Goal: Navigation & Orientation: Find specific page/section

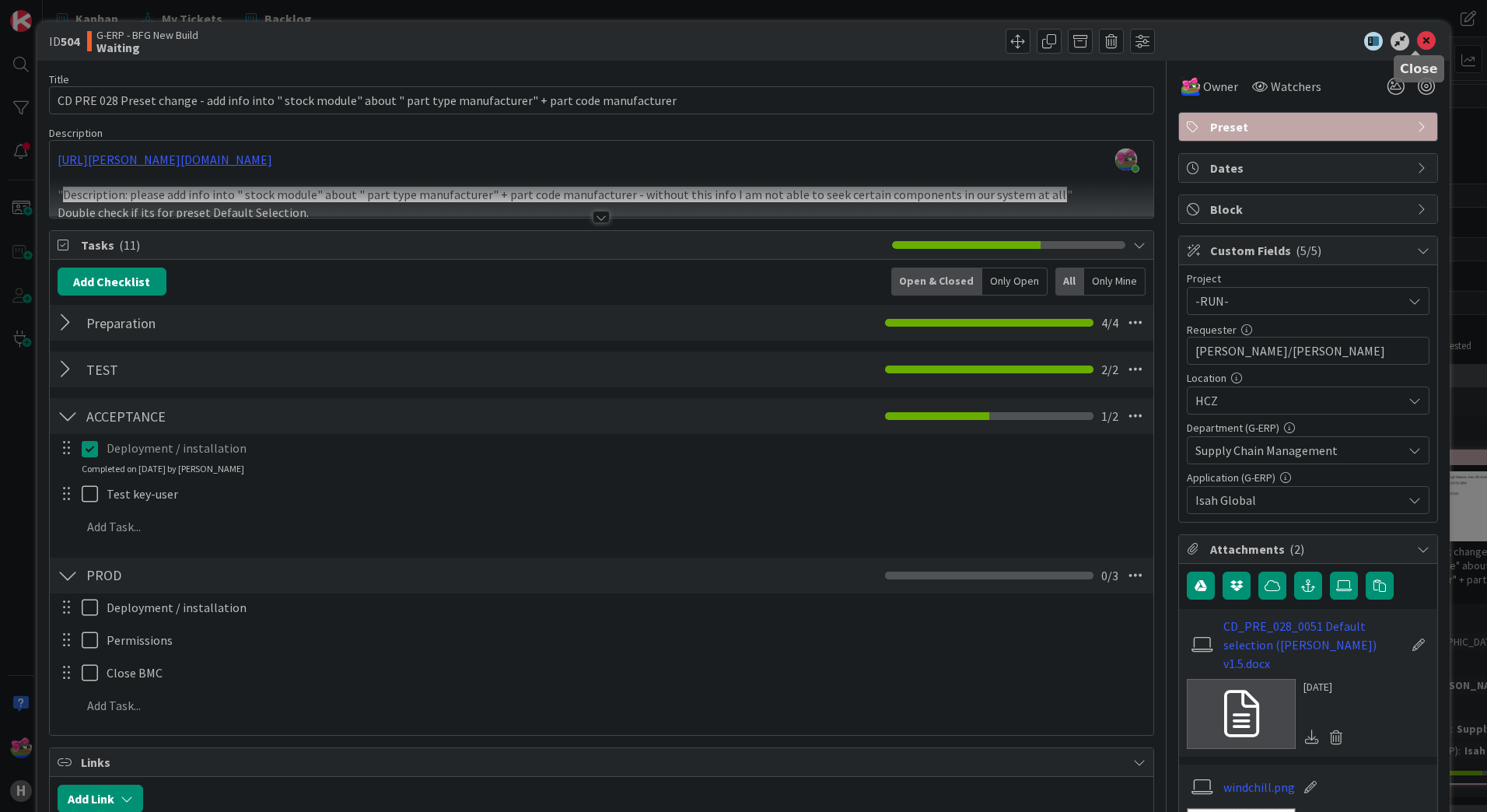
drag, startPoint x: 1413, startPoint y: 43, endPoint x: 1052, endPoint y: 231, distance: 407.0
click at [1417, 43] on icon at bounding box center [1426, 41] width 18 height 18
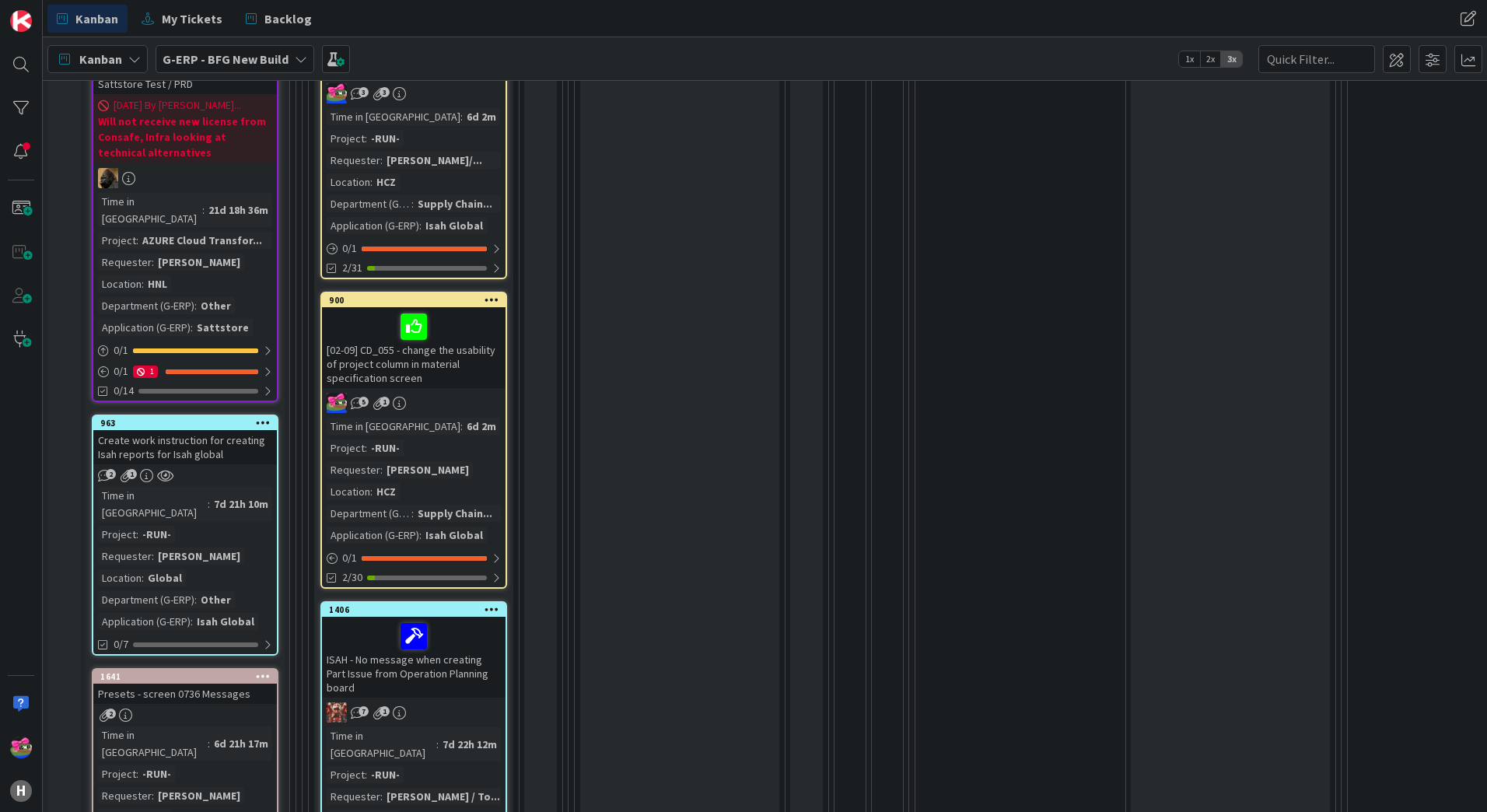
scroll to position [933, 0]
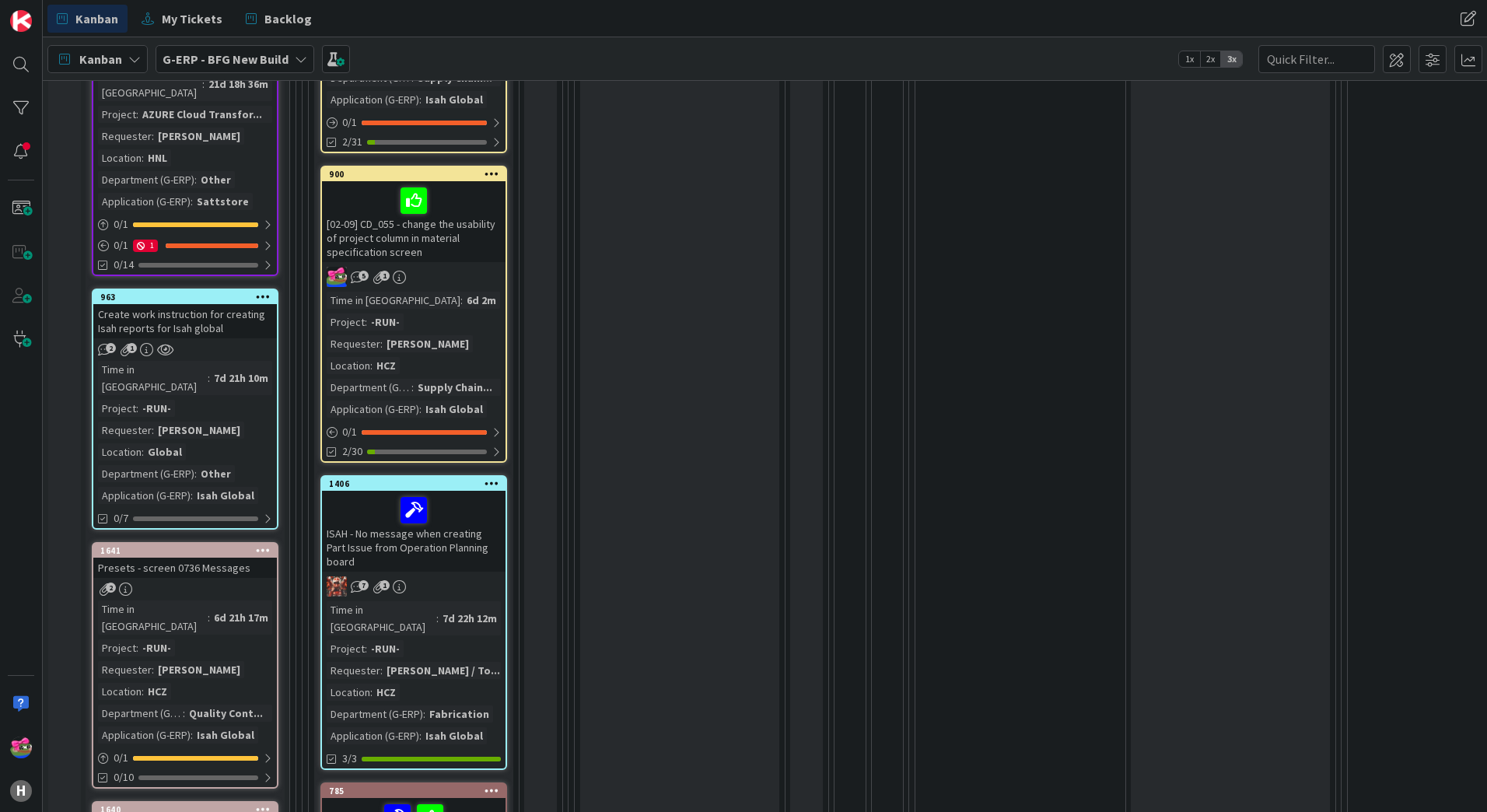
click at [237, 289] on link "963 Create work instruction for creating Isah reports for Isah global 2 1 Time …" at bounding box center [185, 409] width 186 height 241
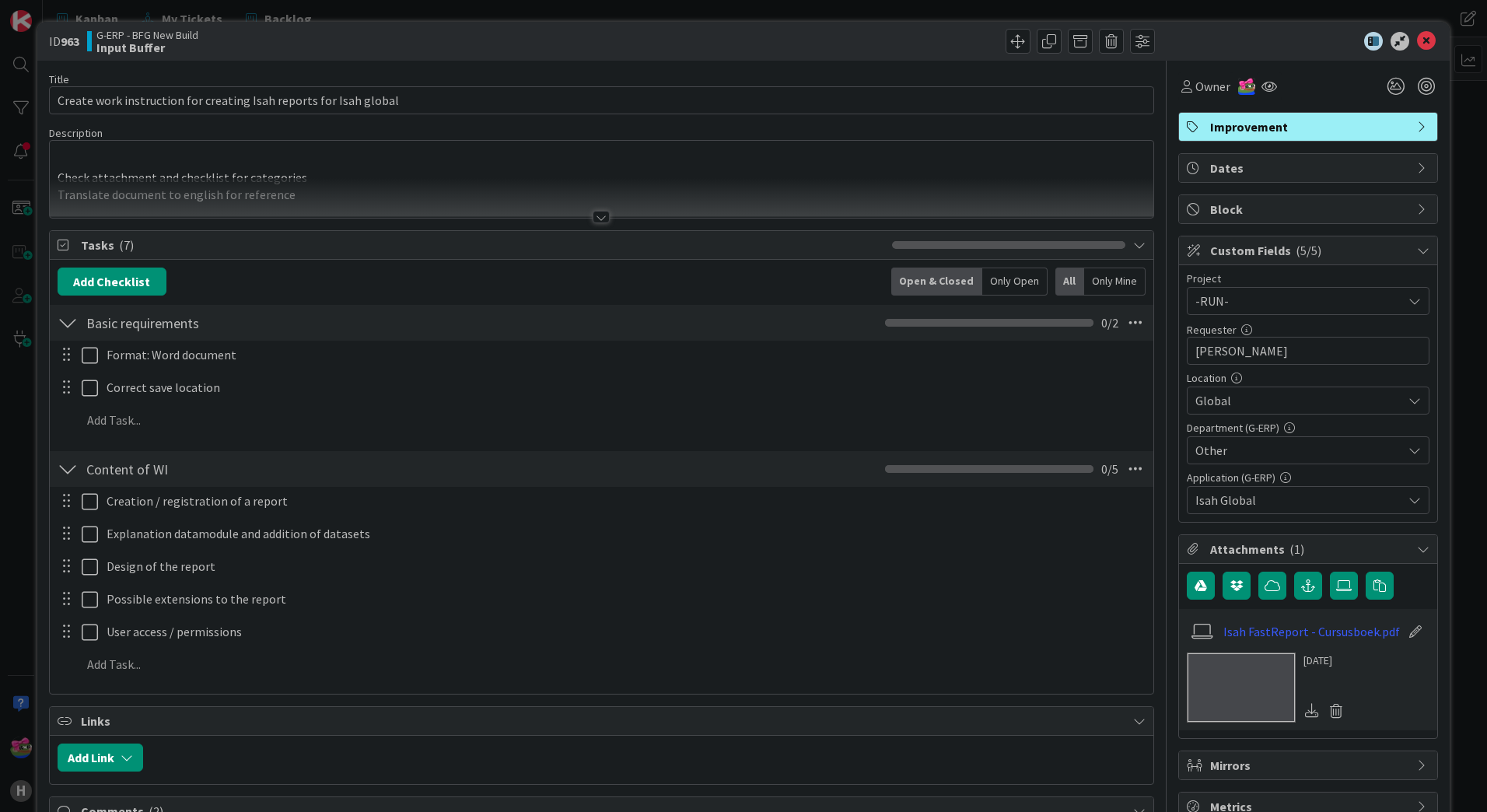
scroll to position [467, 0]
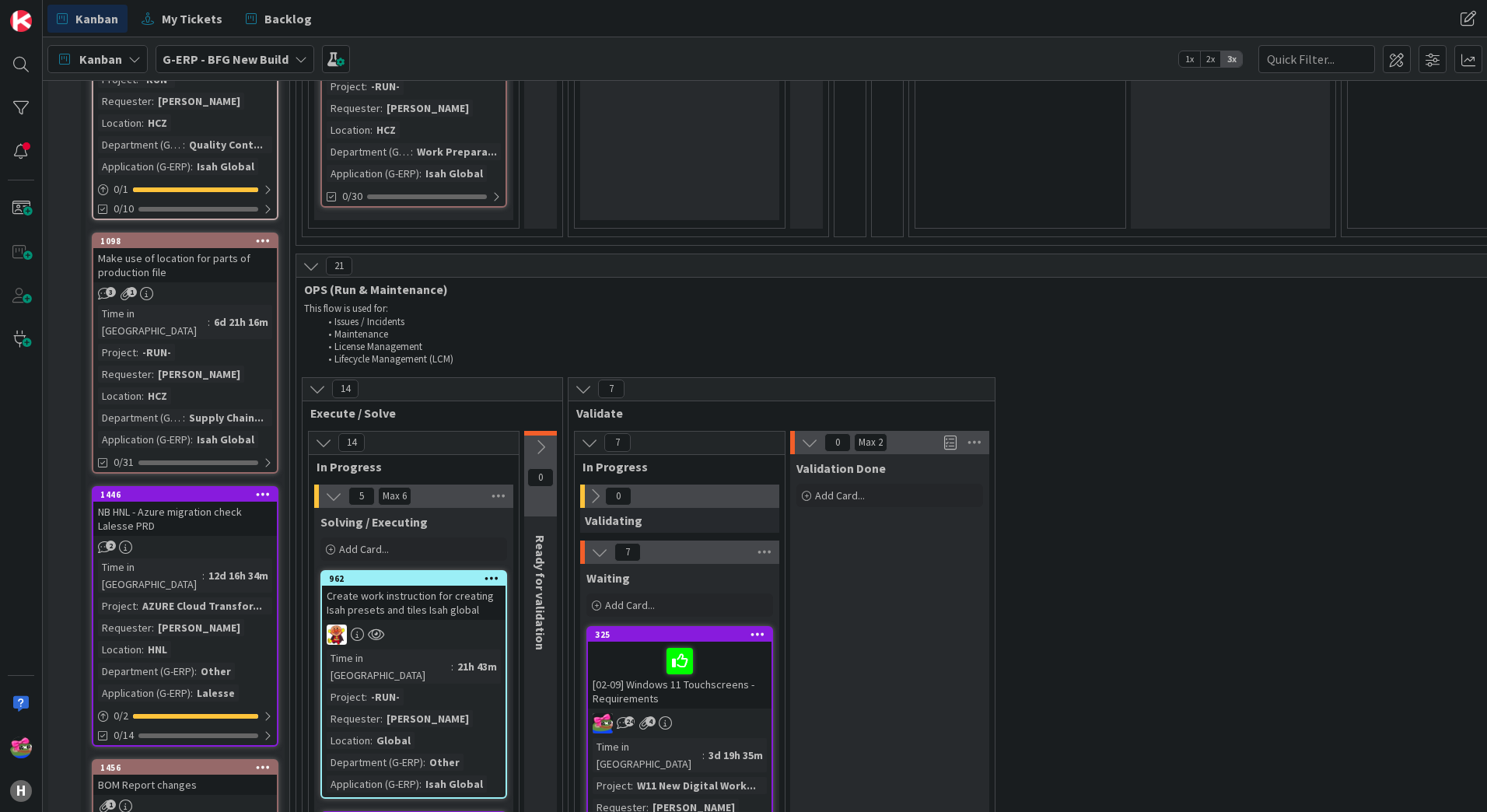
scroll to position [2100, 0]
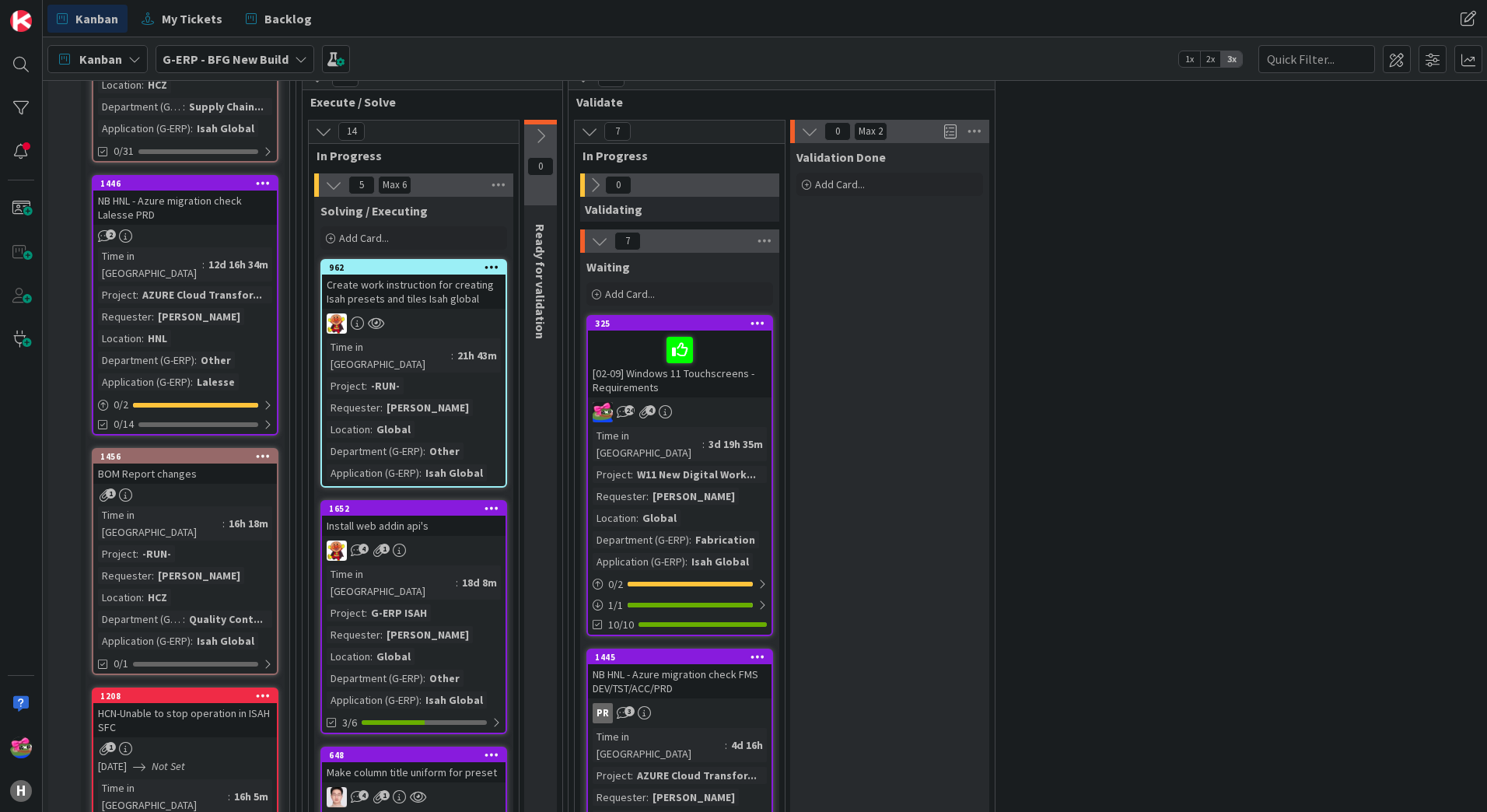
click at [241, 506] on div "Time in Column : 16h 18m Project : -RUN- Requester : Tomas Hermann Location : H…" at bounding box center [185, 577] width 174 height 143
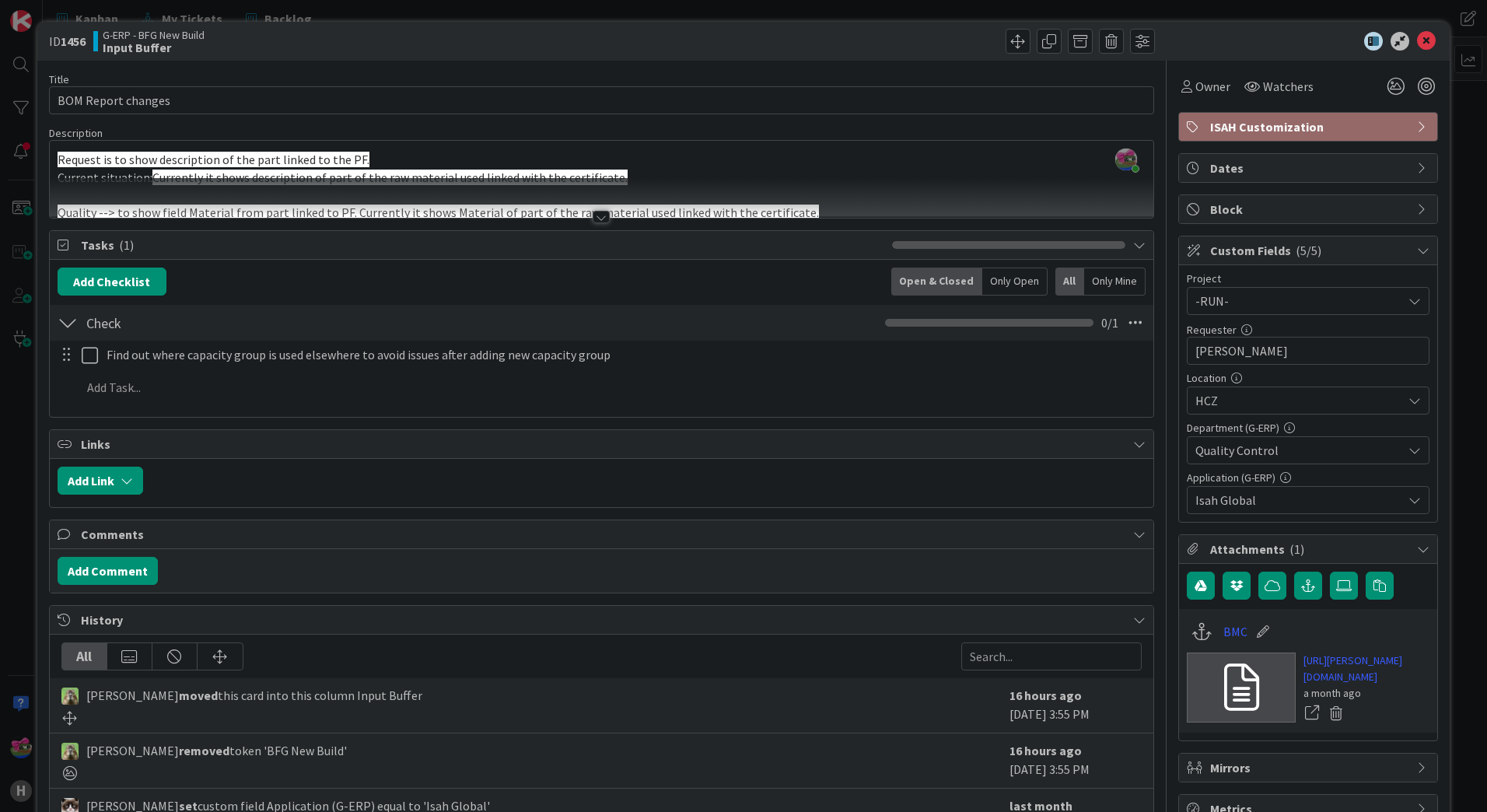
click at [593, 219] on div at bounding box center [601, 217] width 17 height 13
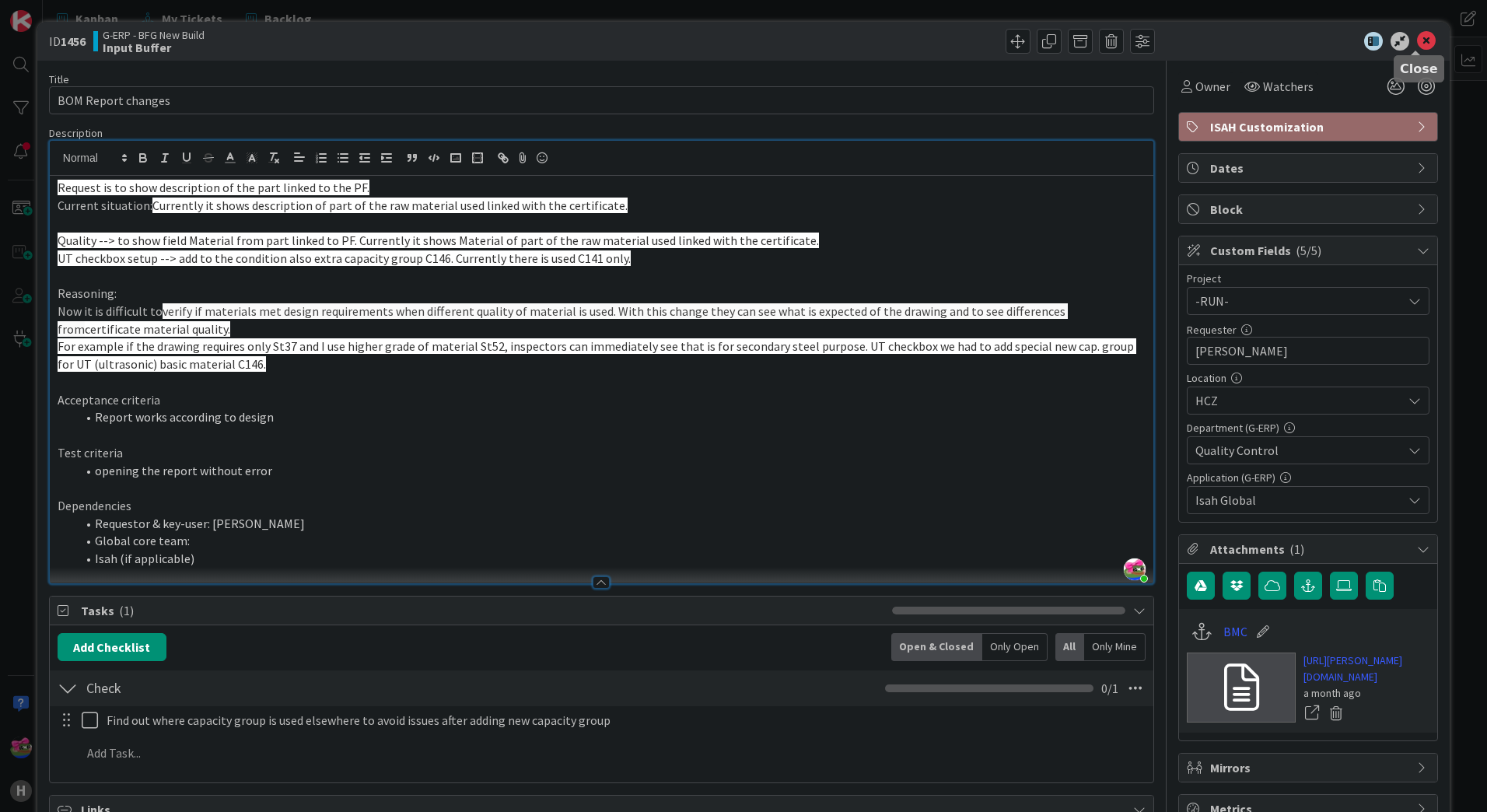
click at [1417, 38] on icon at bounding box center [1426, 41] width 18 height 18
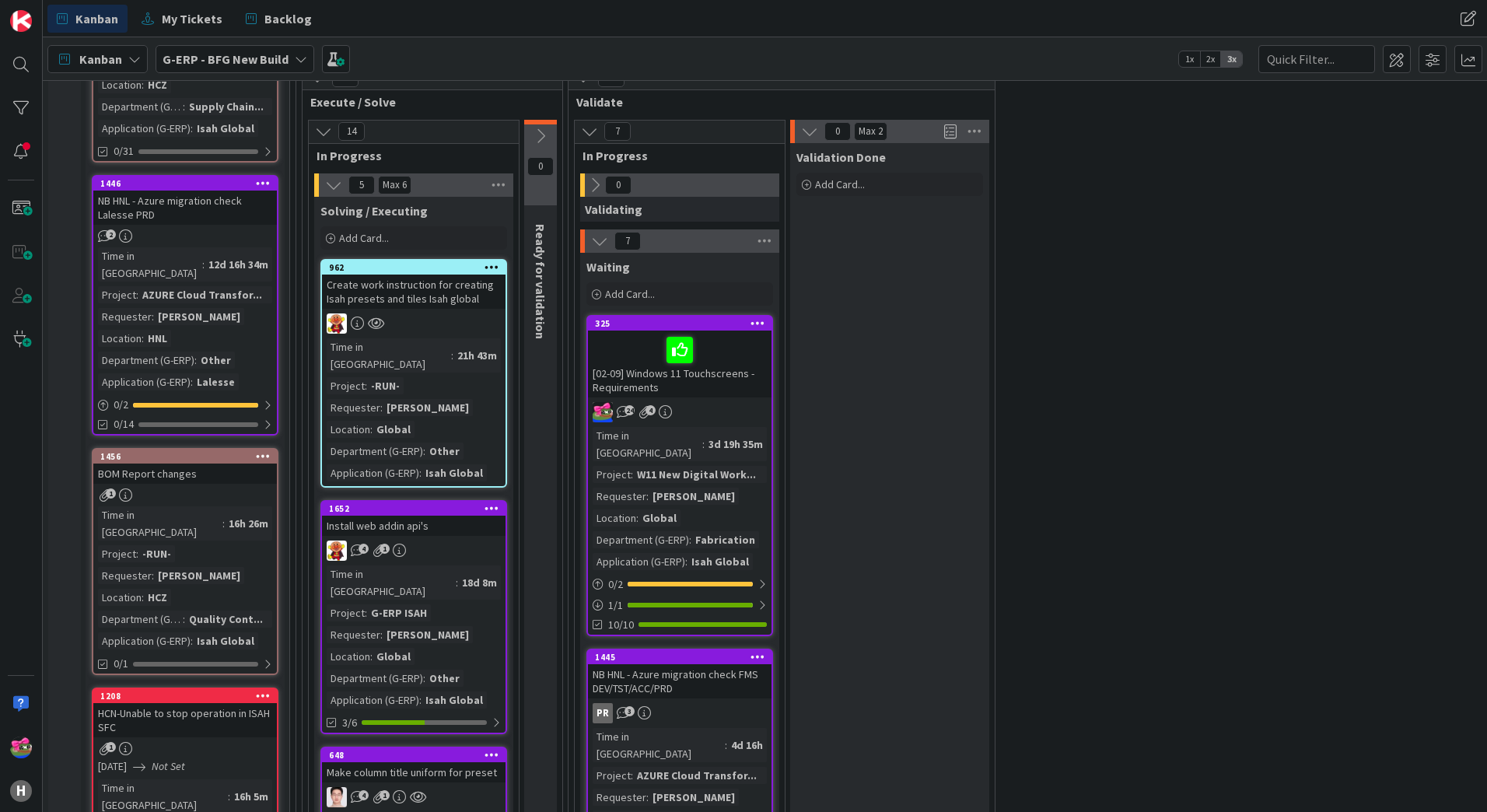
scroll to position [2488, 0]
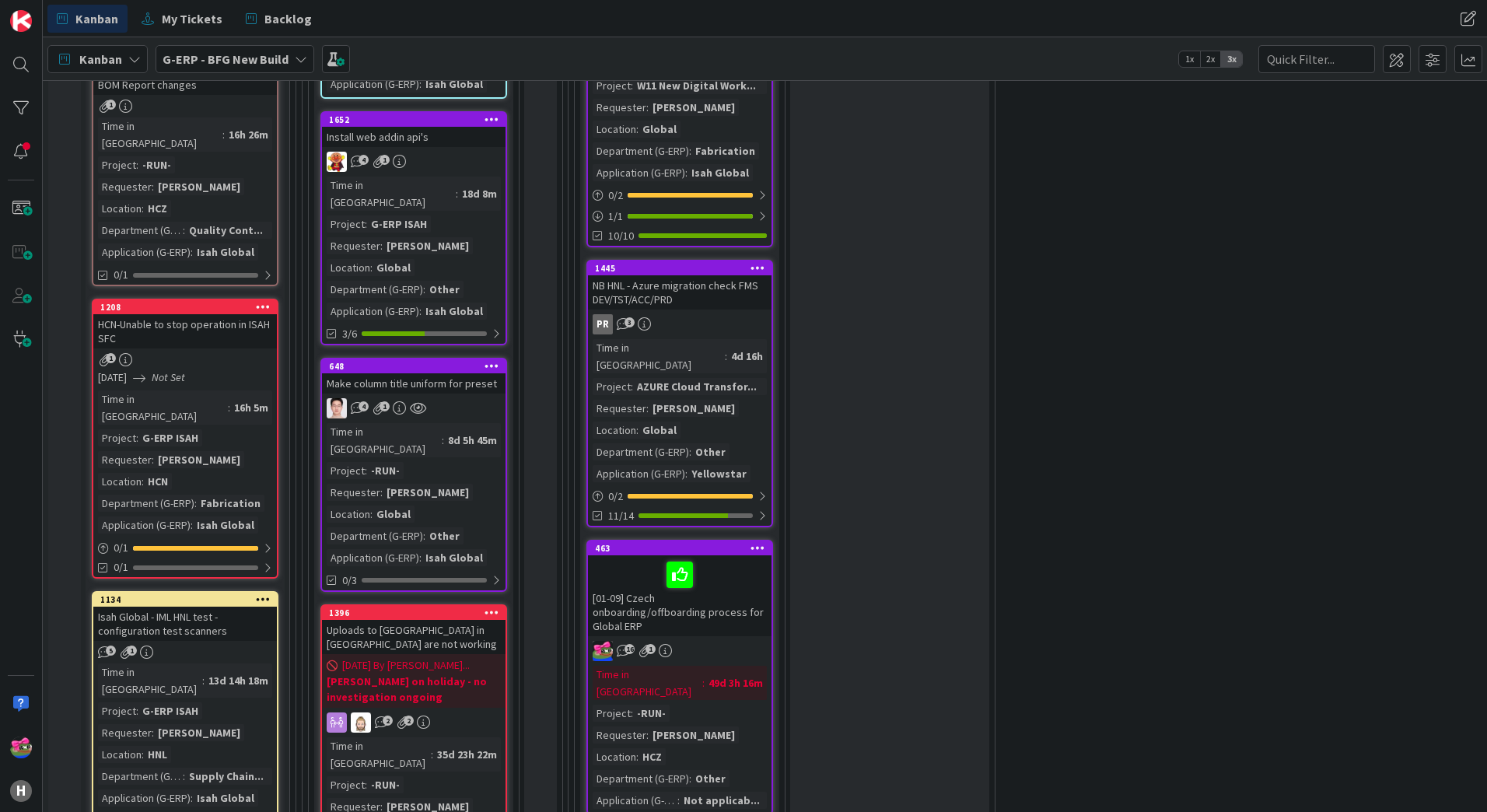
click at [237, 606] on div "Isah Global - IML HNL test - configuration test scanners" at bounding box center [185, 623] width 184 height 34
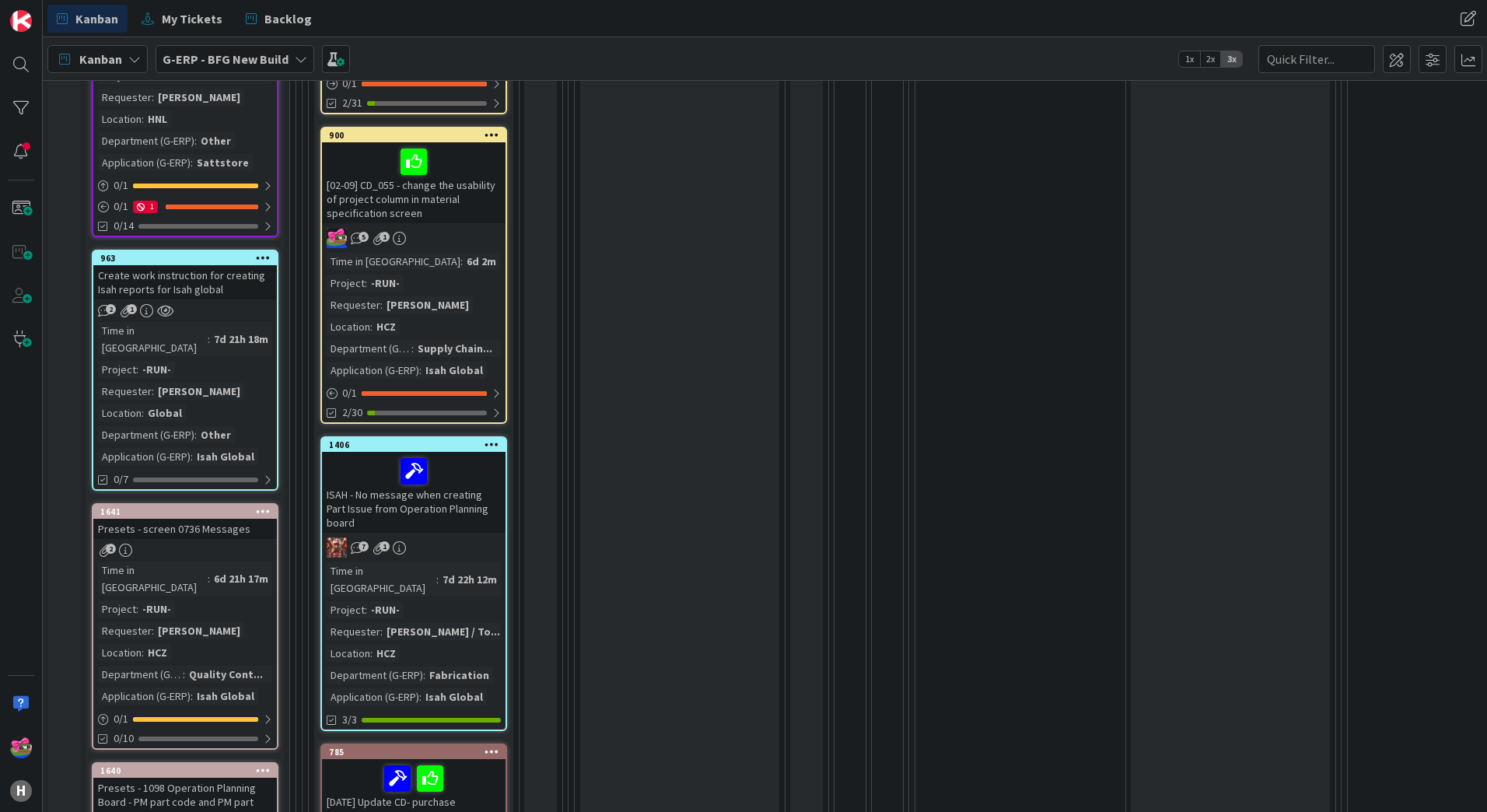
scroll to position [712, 0]
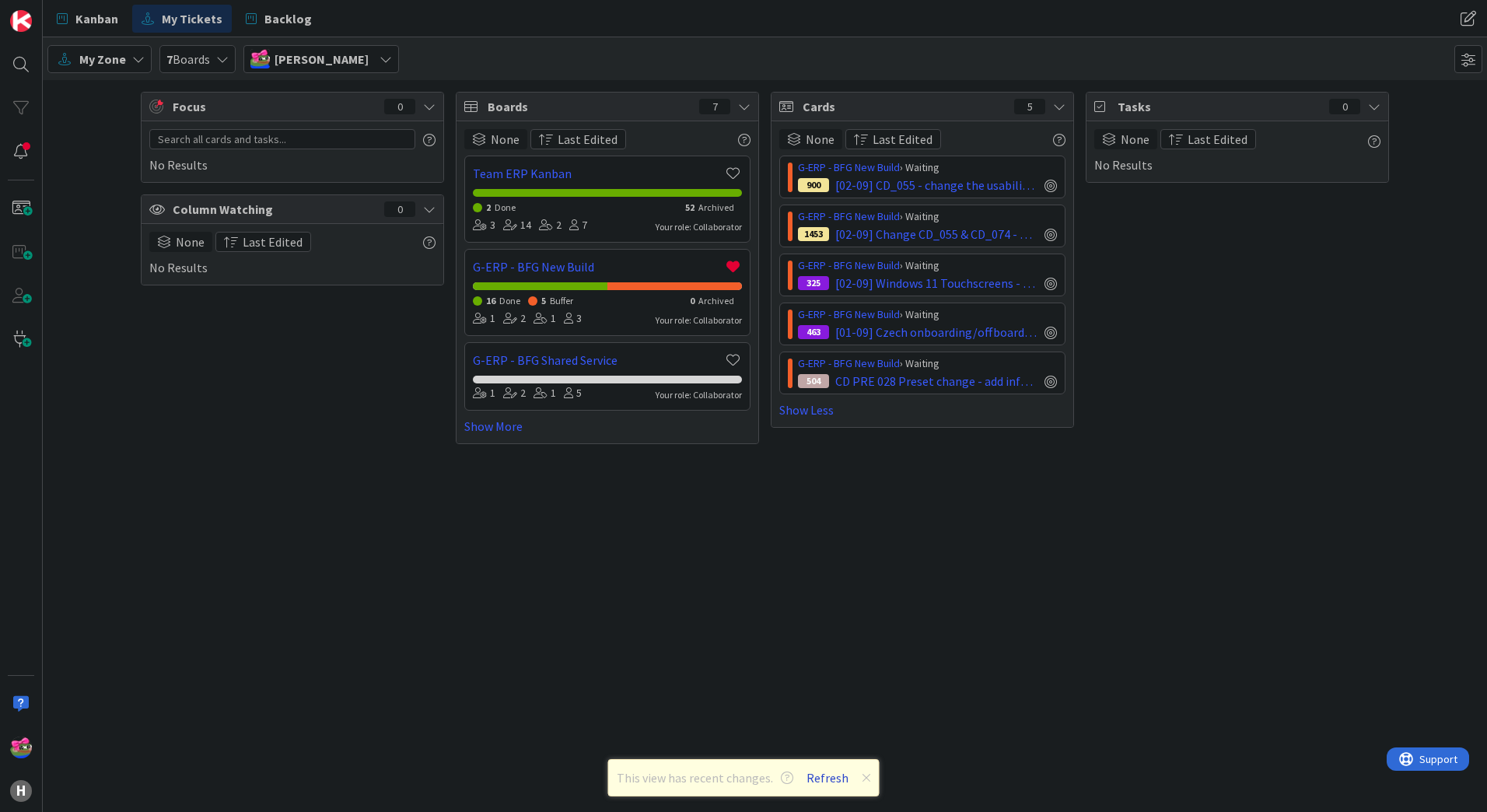
click at [818, 773] on button "Refresh" at bounding box center [828, 777] width 53 height 20
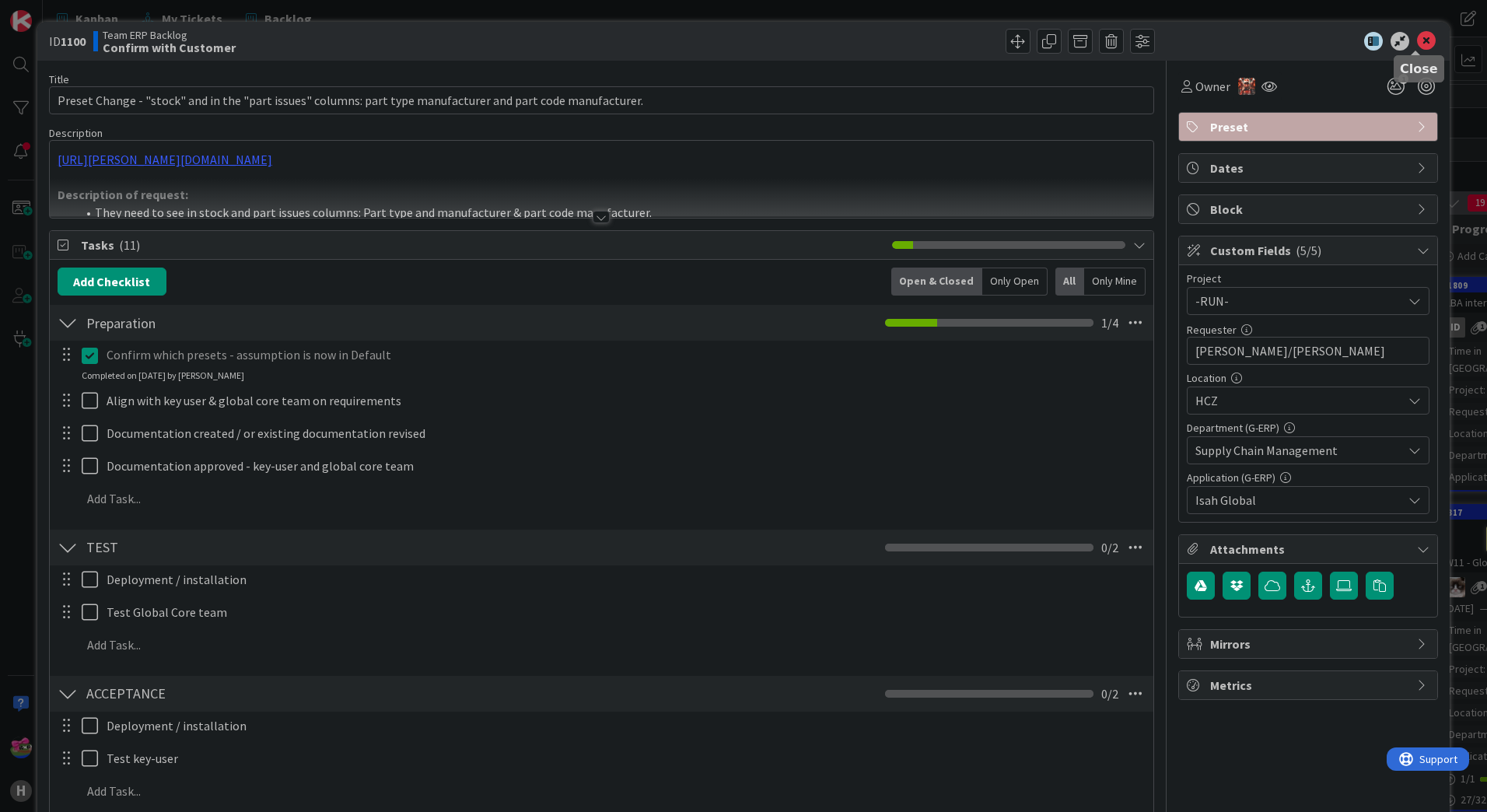
click at [1418, 43] on icon at bounding box center [1426, 41] width 18 height 18
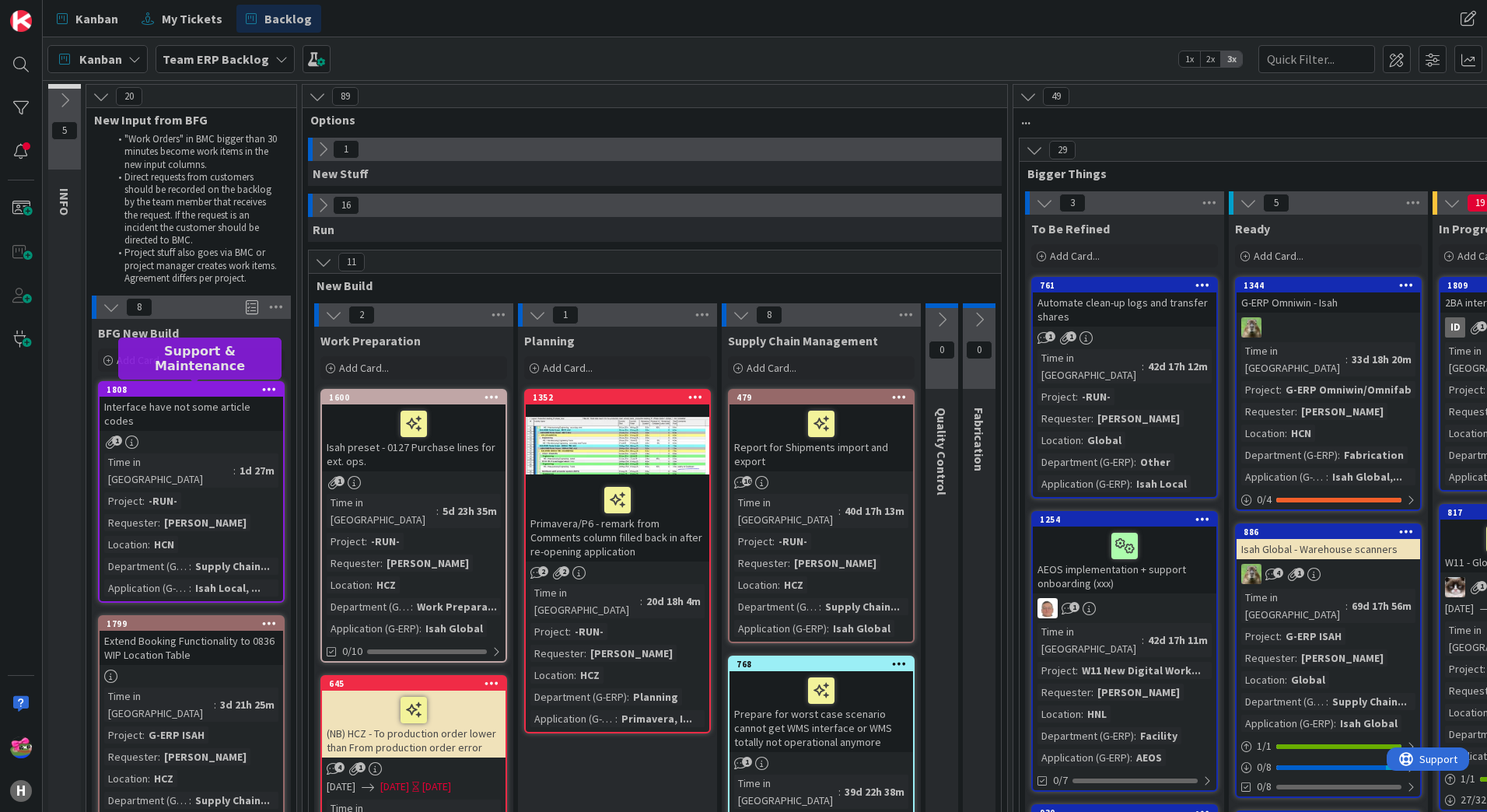
click at [191, 390] on div "1808" at bounding box center [195, 390] width 176 height 11
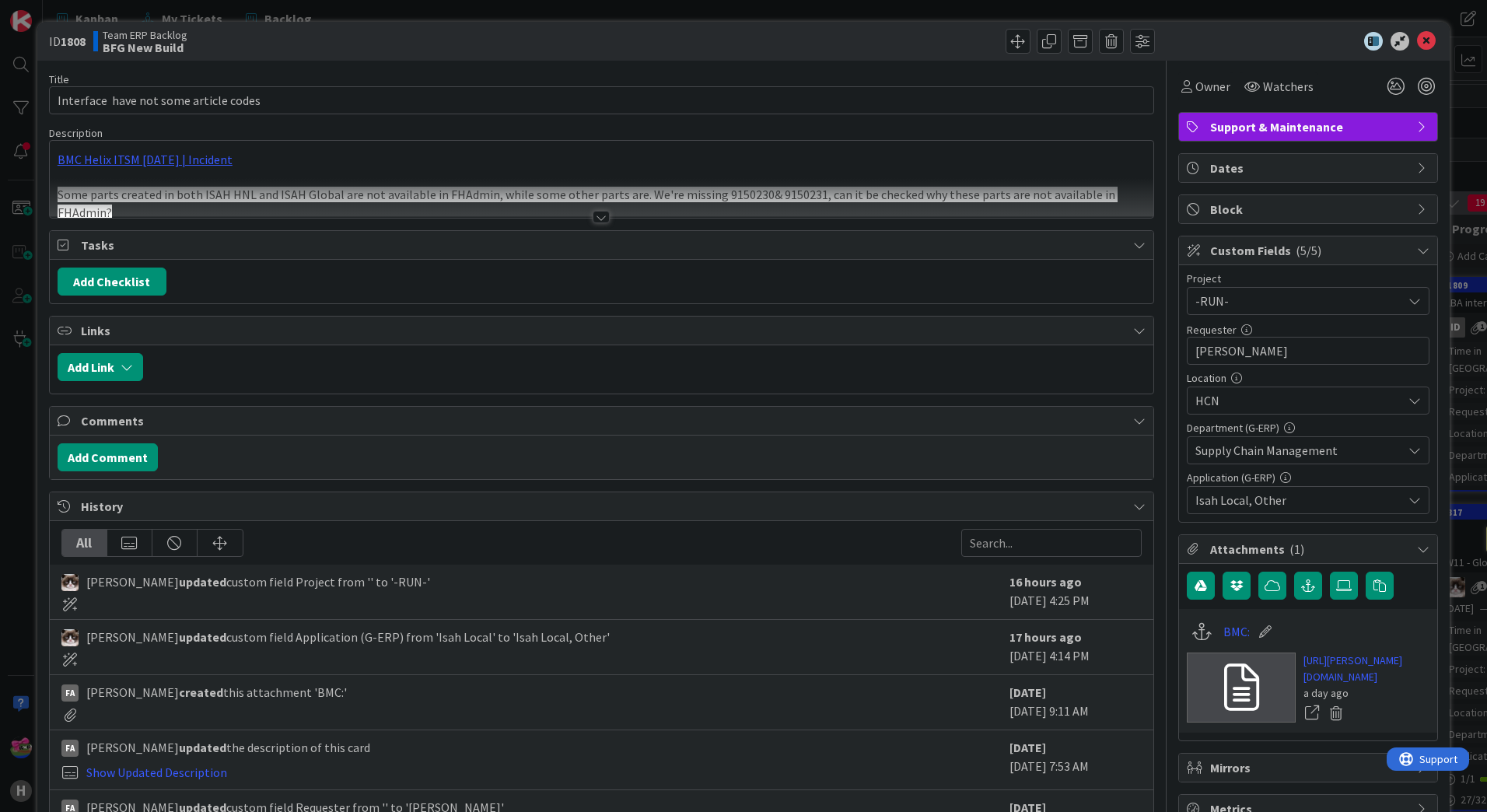
click at [596, 217] on div at bounding box center [601, 217] width 17 height 13
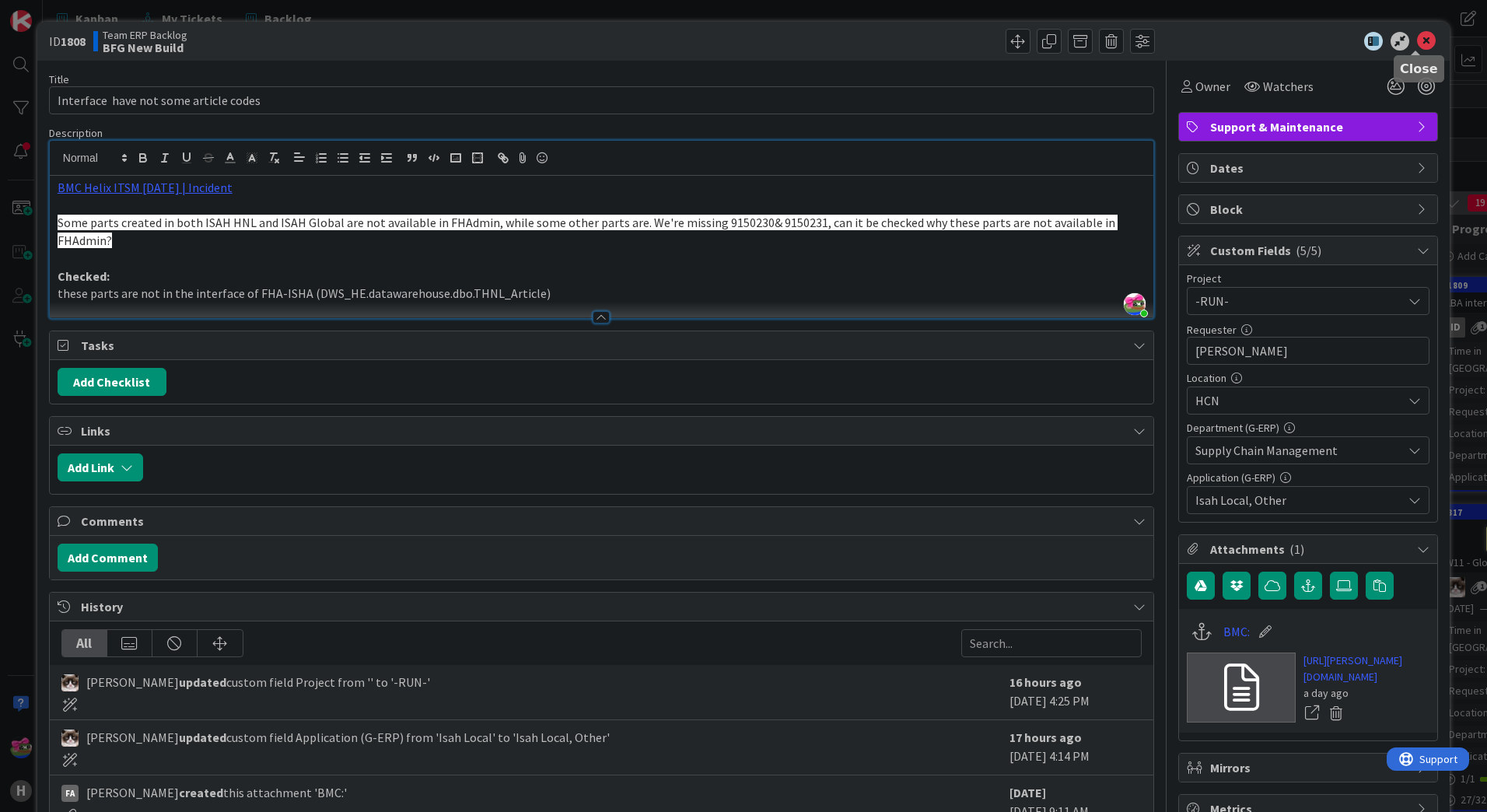
click at [1417, 39] on icon at bounding box center [1426, 41] width 18 height 18
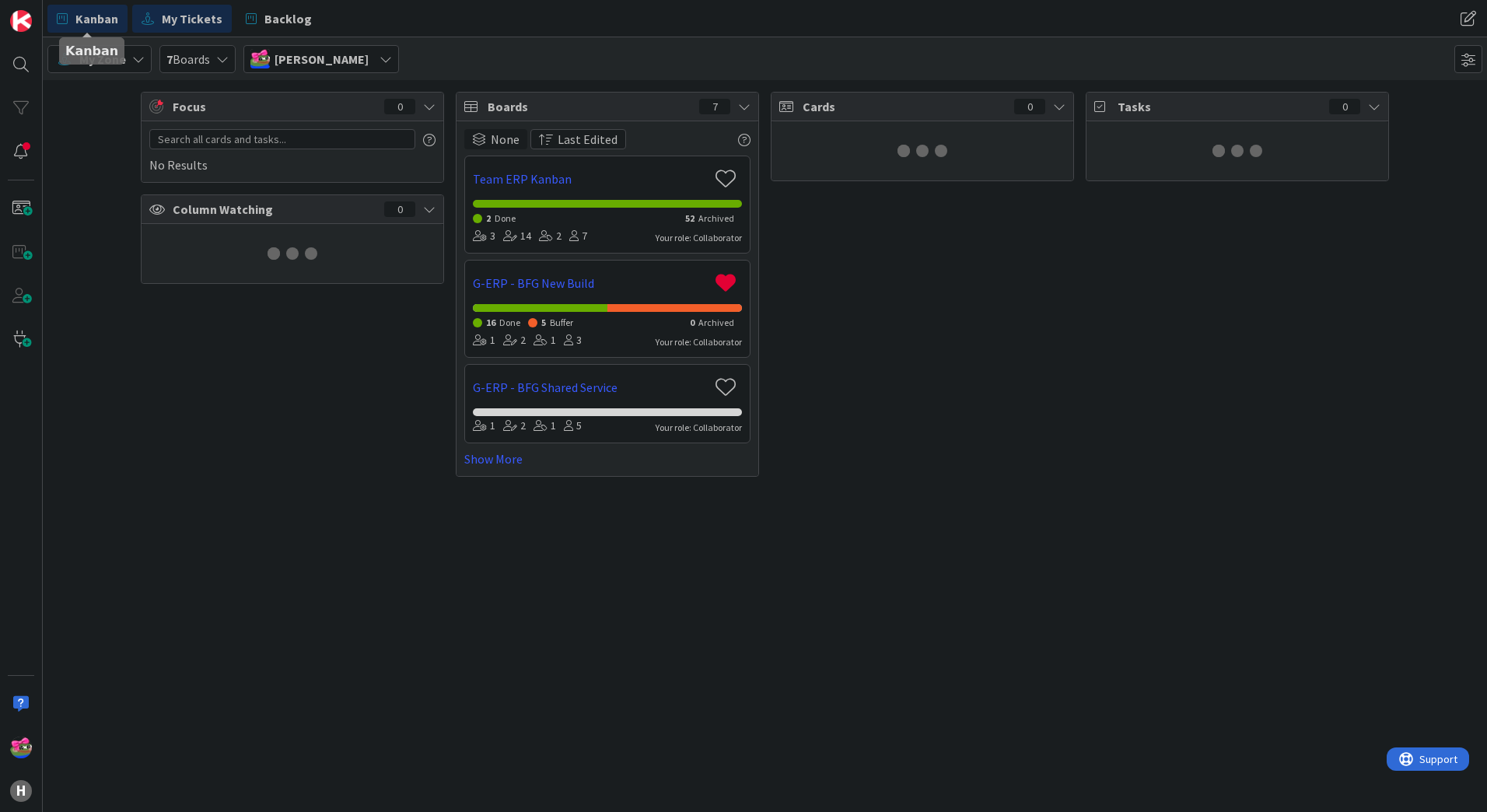
click at [90, 13] on span "Kanban" at bounding box center [97, 18] width 43 height 18
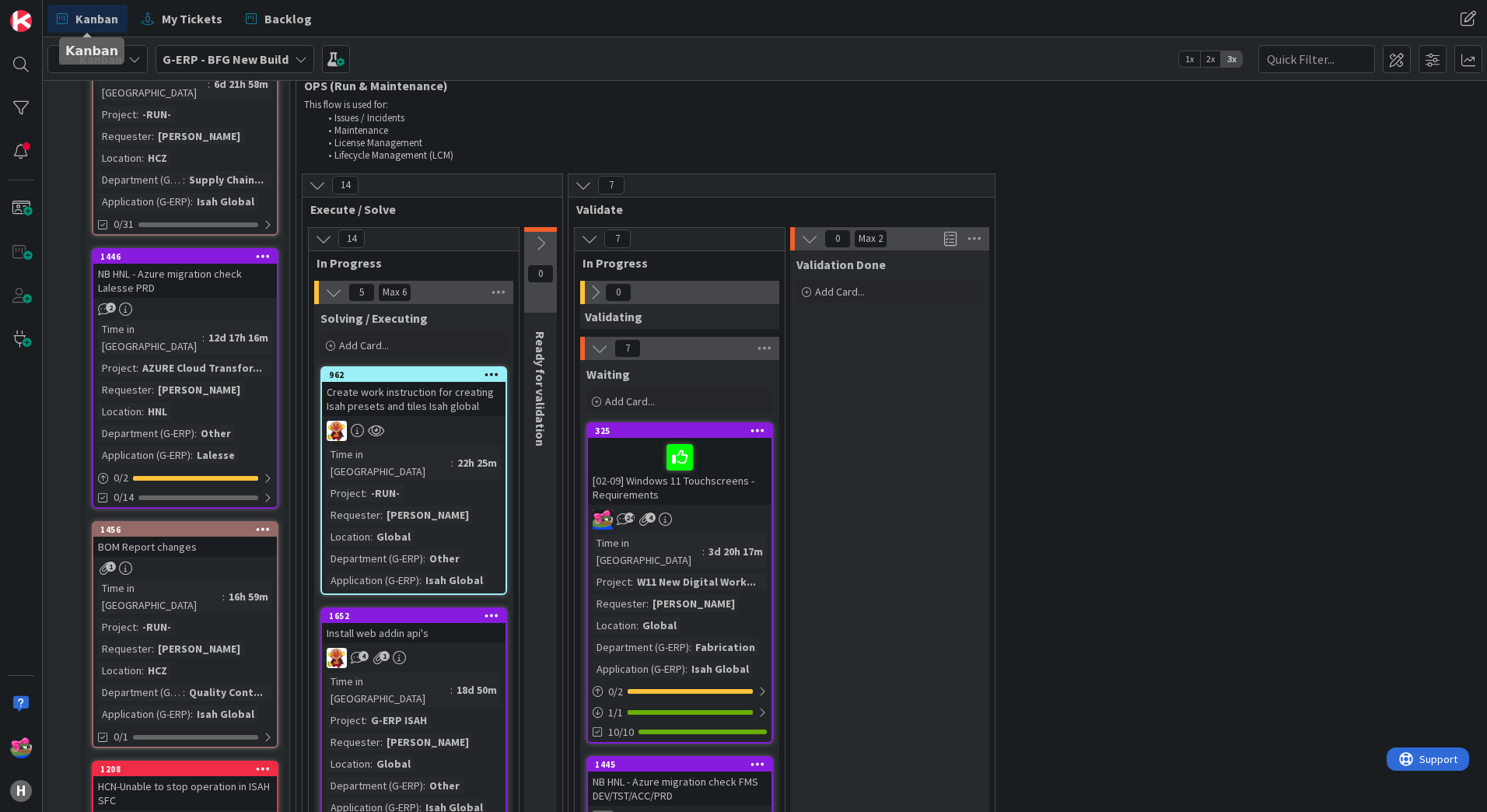
scroll to position [2022, 0]
